Goal: Consume media (video, audio): Consume media (video, audio)

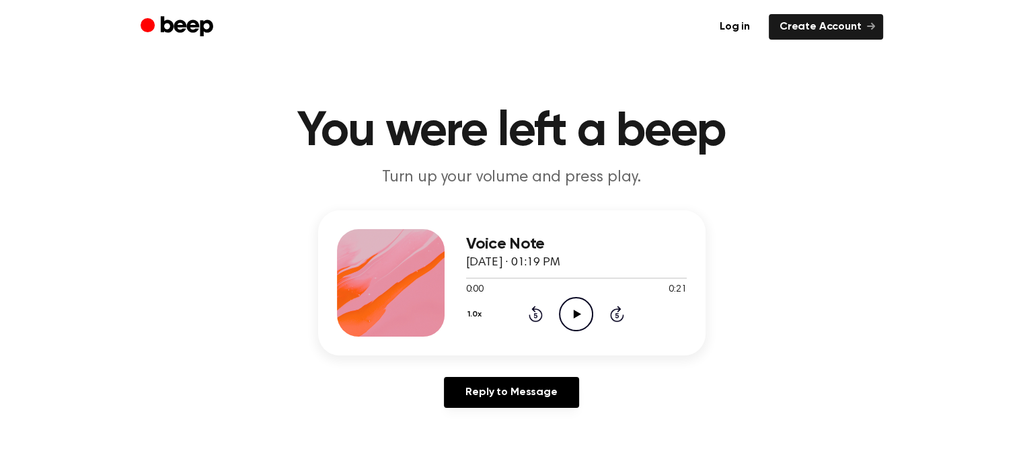
click at [573, 322] on icon "Play Audio" at bounding box center [576, 314] width 34 height 34
click at [484, 274] on div at bounding box center [576, 277] width 221 height 11
click at [575, 314] on icon at bounding box center [576, 314] width 7 height 9
